Goal: Task Accomplishment & Management: Complete application form

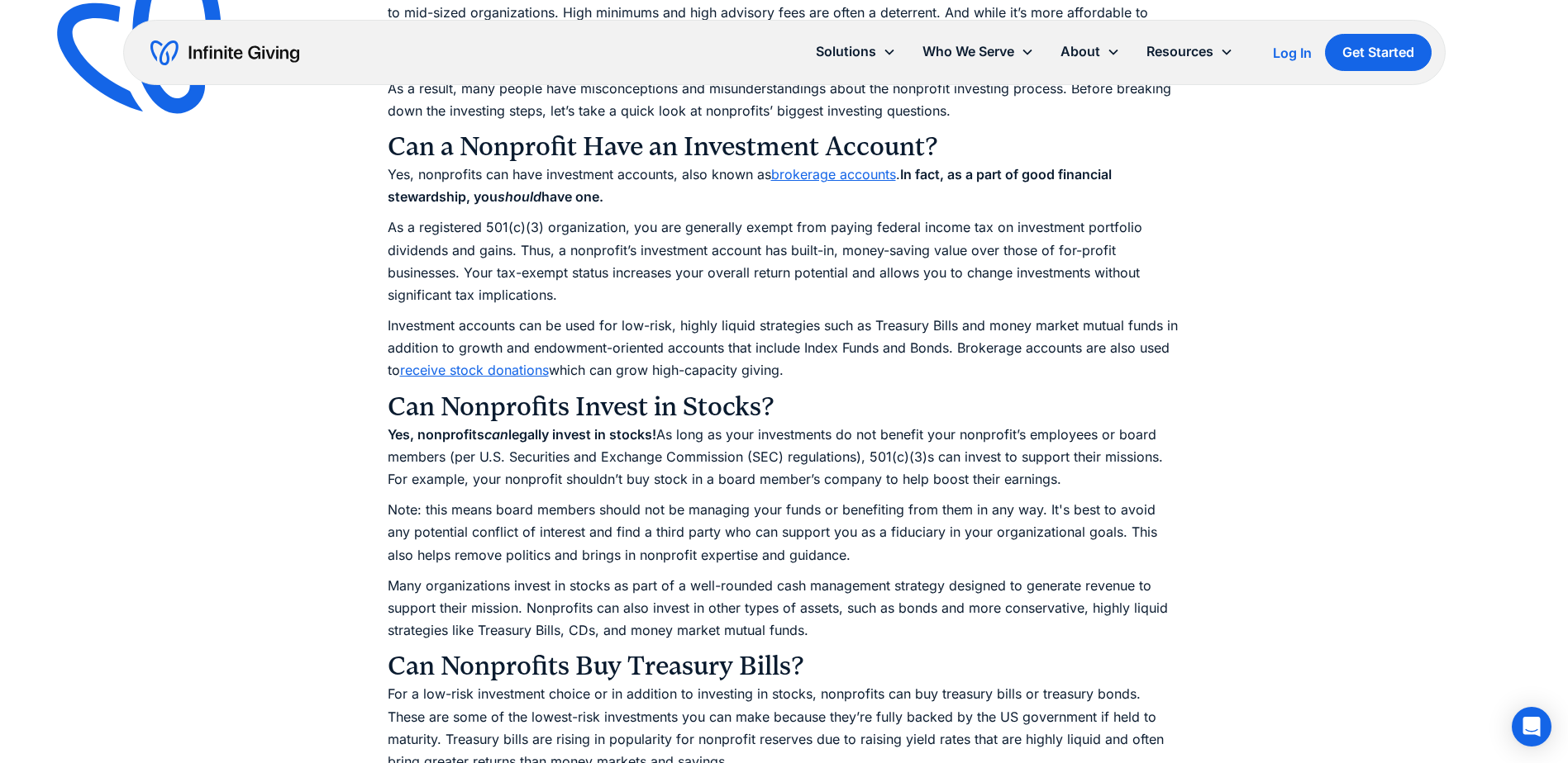
scroll to position [1652, 0]
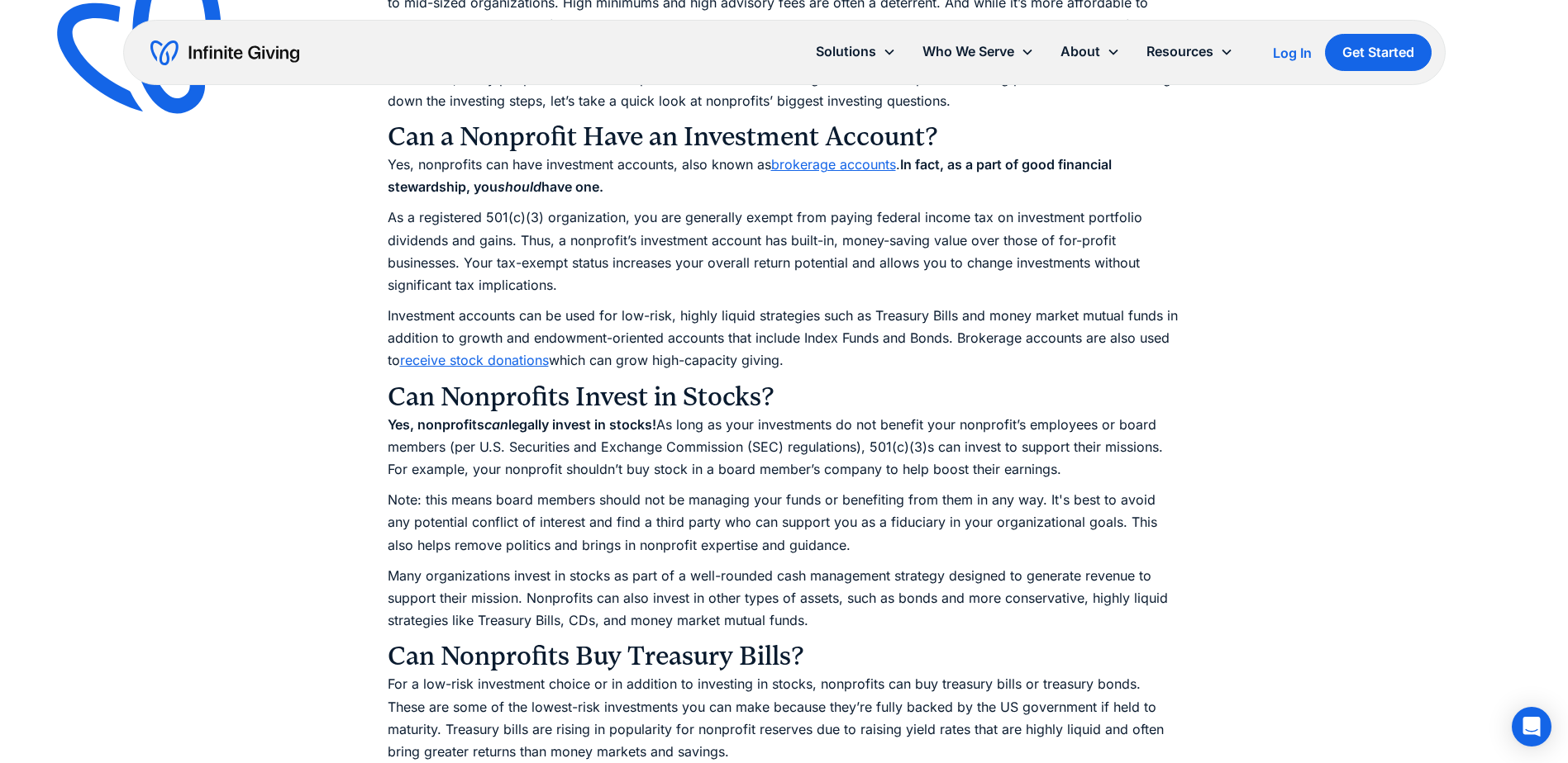
click at [514, 357] on link "receive stock donations" at bounding box center [474, 359] width 149 height 16
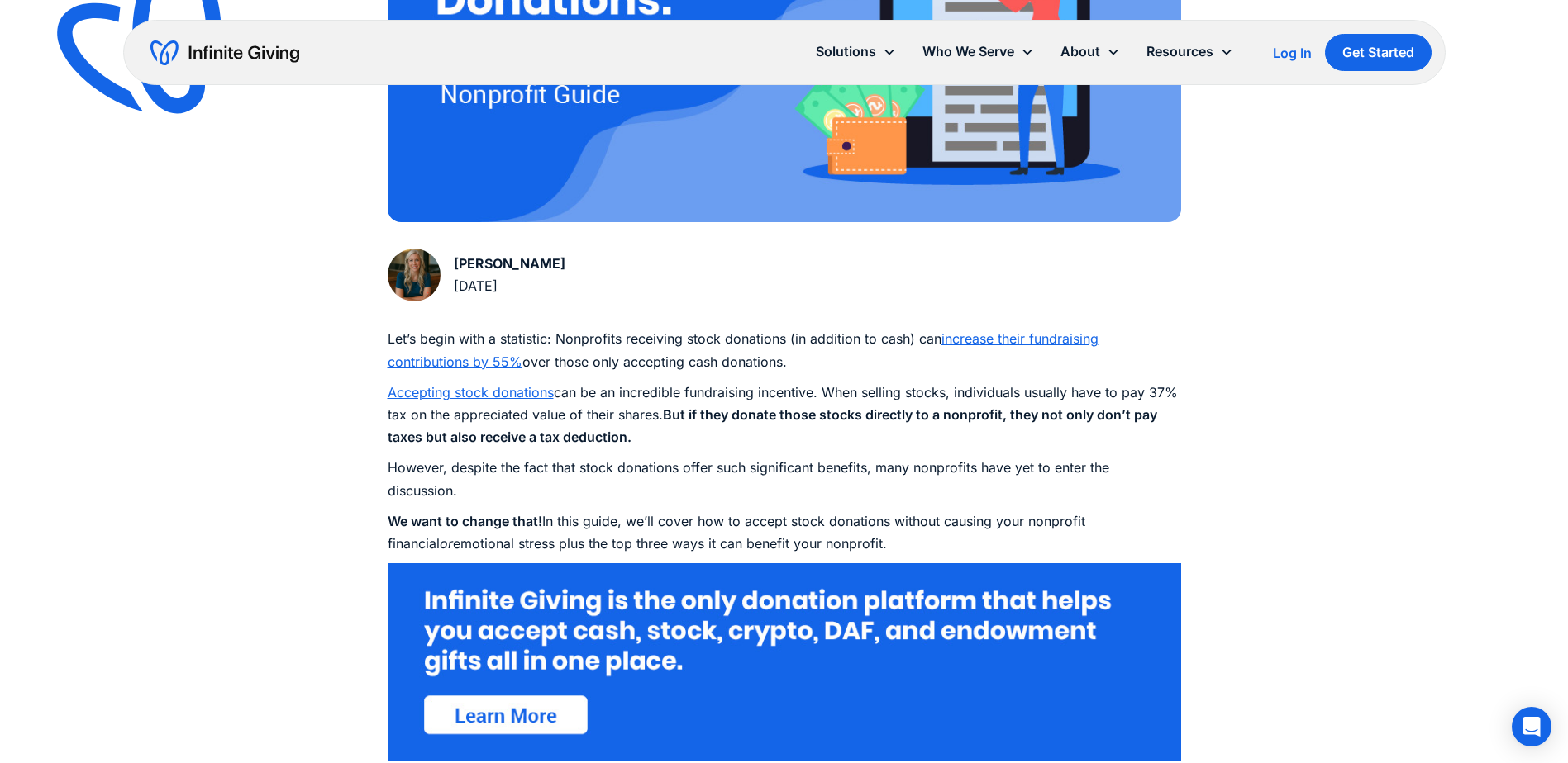
scroll to position [909, 0]
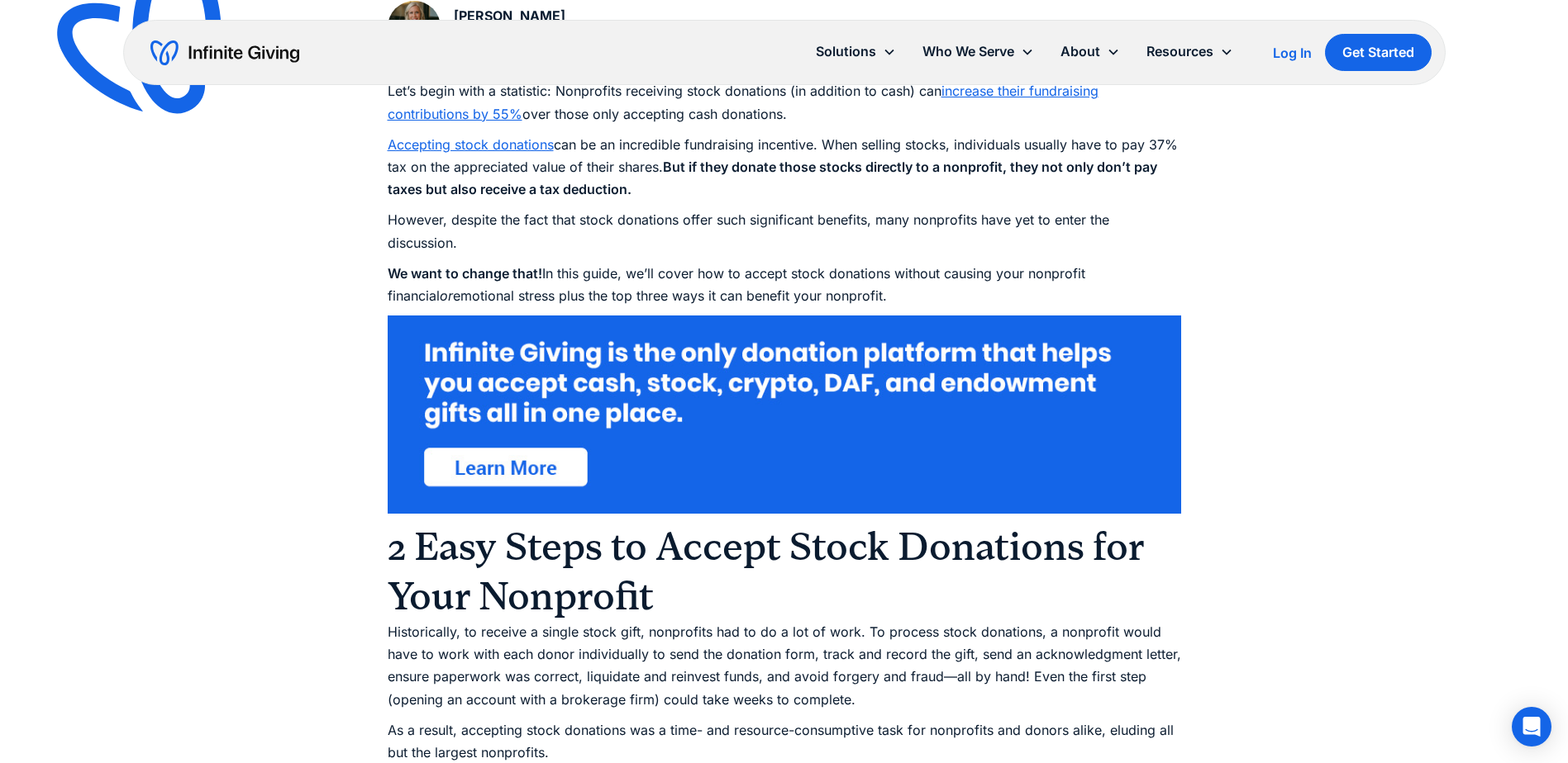
click at [459, 135] on p "Accepting stock donations can be an incredible fundraising incentive. When sell…" at bounding box center [784, 167] width 793 height 67
click at [457, 143] on link "Accepting stock donations" at bounding box center [470, 144] width 166 height 16
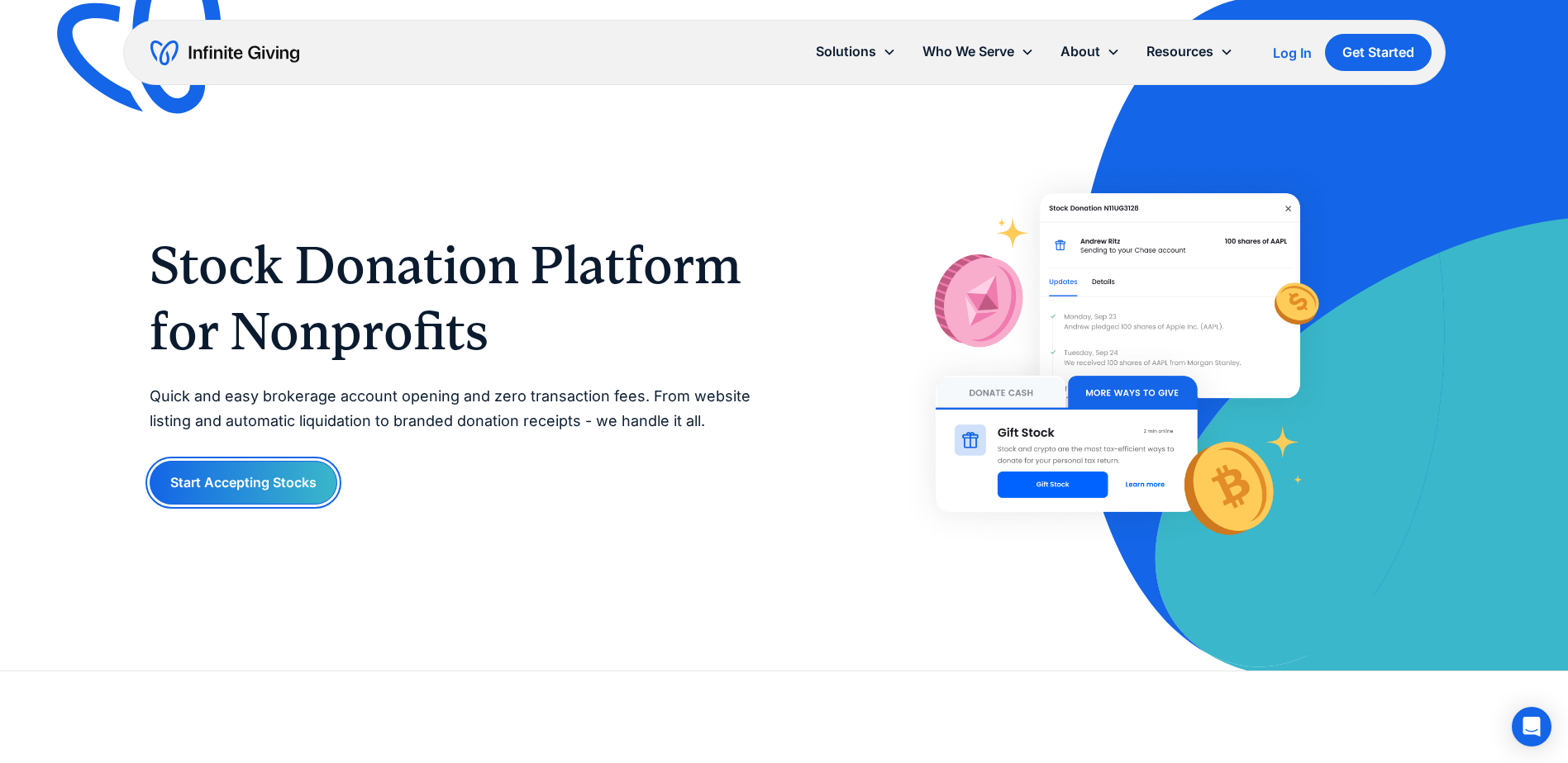
click at [294, 474] on link "Start Accepting Stocks" at bounding box center [243, 483] width 187 height 44
